Goal: Task Accomplishment & Management: Manage account settings

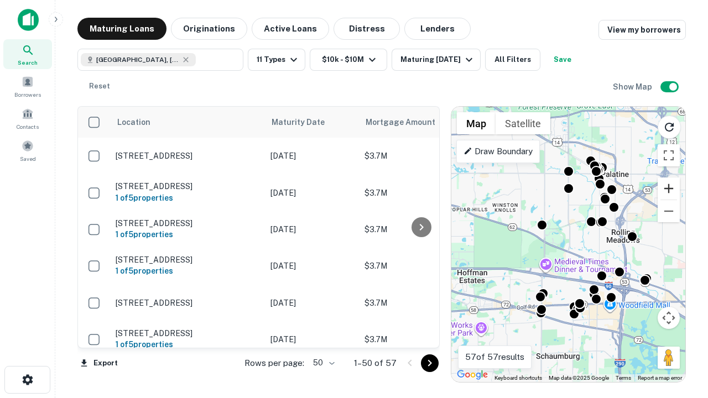
click at [668, 189] on button "Zoom in" at bounding box center [668, 188] width 22 height 22
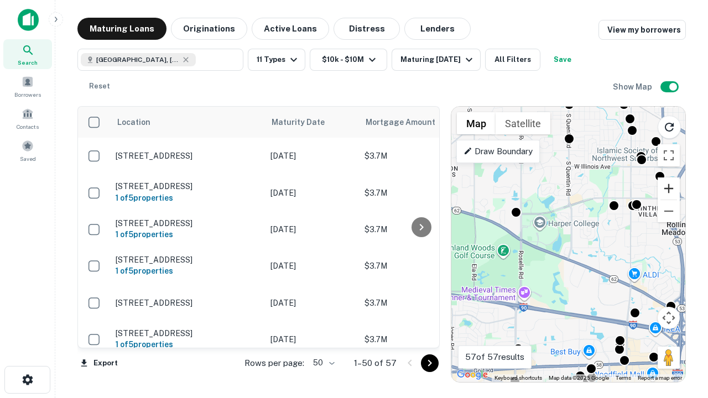
click at [668, 189] on button "Zoom in" at bounding box center [668, 188] width 22 height 22
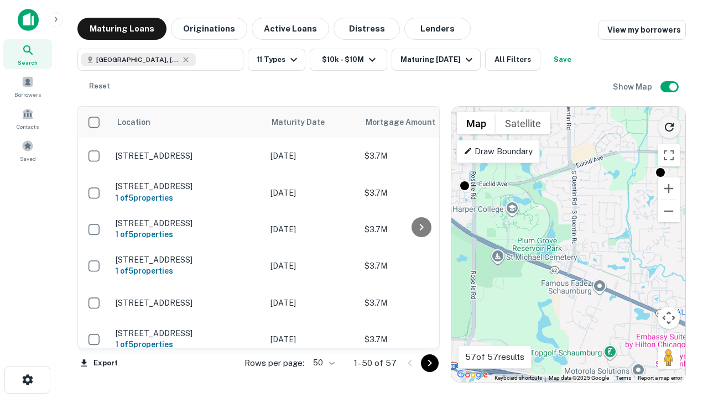
click at [669, 125] on icon "Reload search area" at bounding box center [668, 127] width 13 height 13
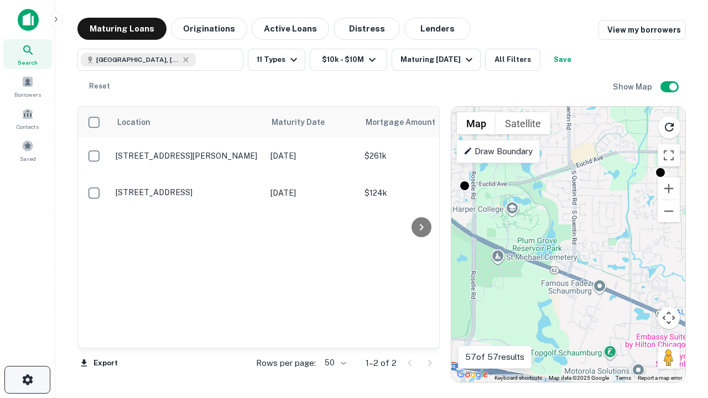
click at [27, 380] on icon "button" at bounding box center [27, 379] width 13 height 13
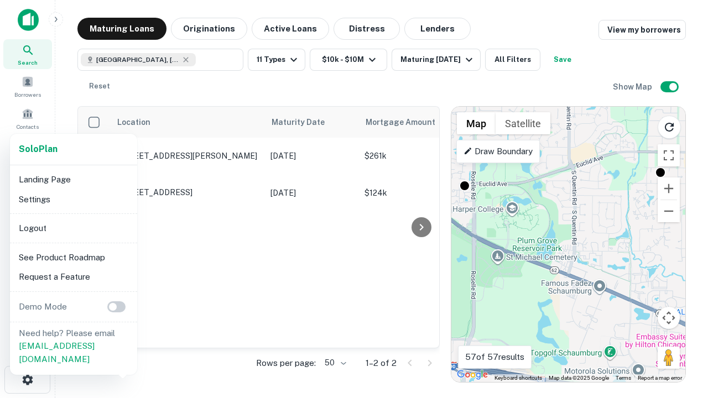
click at [73, 228] on li "Logout" at bounding box center [73, 228] width 118 height 20
